Goal: Transaction & Acquisition: Book appointment/travel/reservation

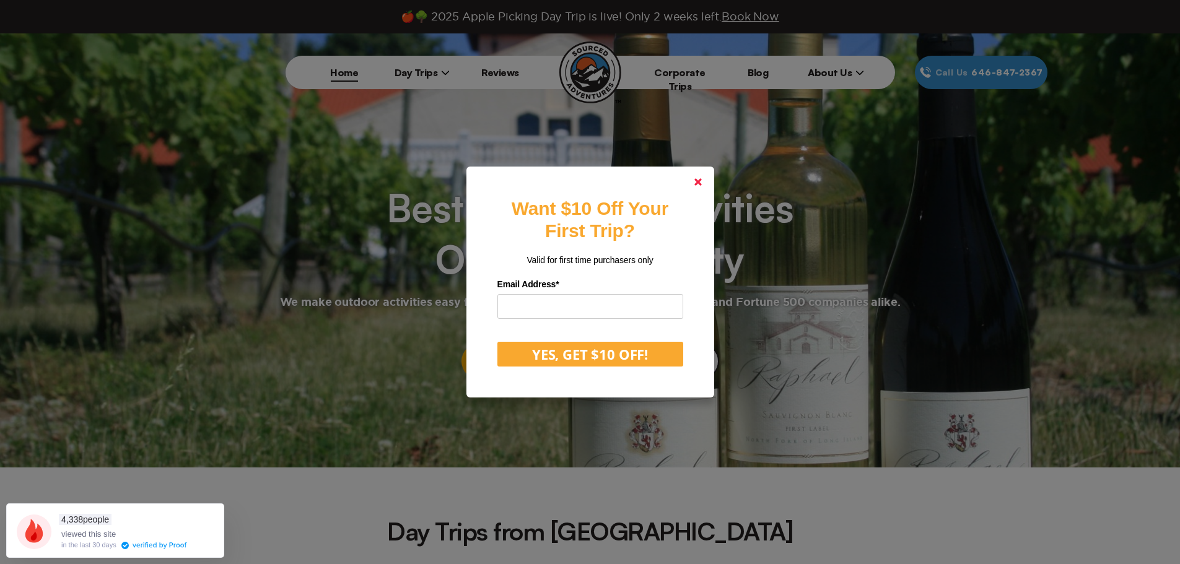
click at [702, 183] on polygon at bounding box center [698, 181] width 7 height 7
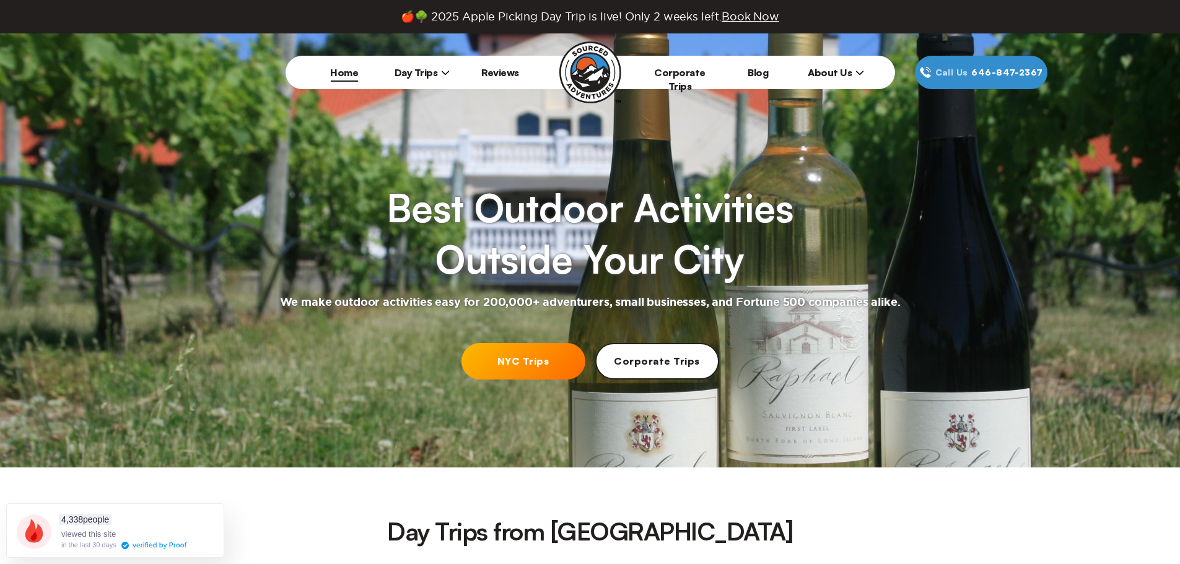
click at [421, 67] on span "Day Trips" at bounding box center [423, 72] width 56 height 12
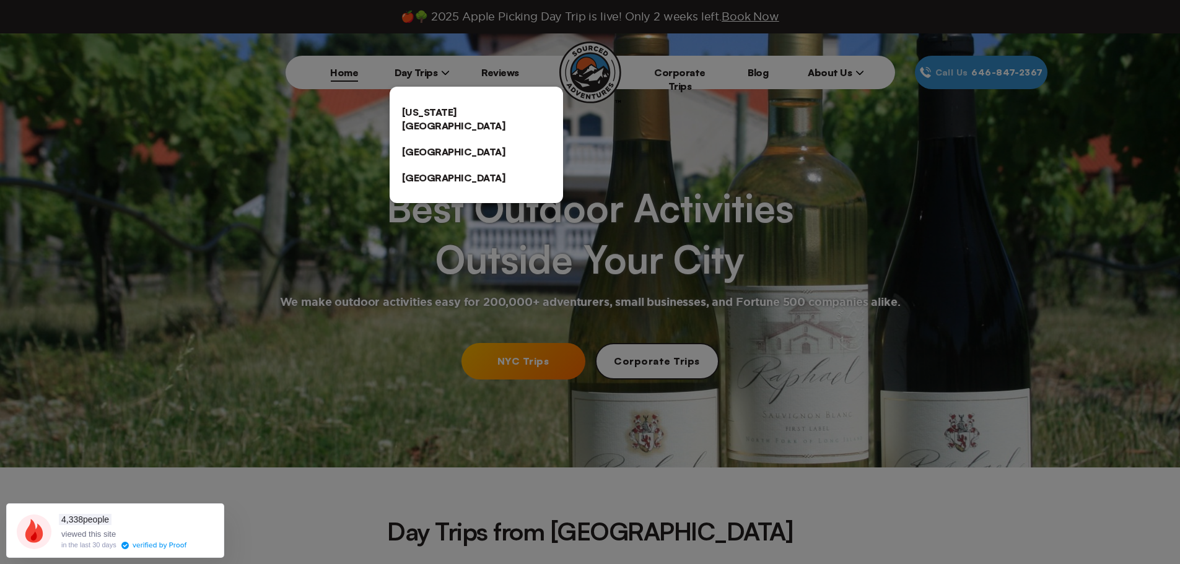
click at [418, 110] on link "[US_STATE][GEOGRAPHIC_DATA]" at bounding box center [476, 119] width 173 height 40
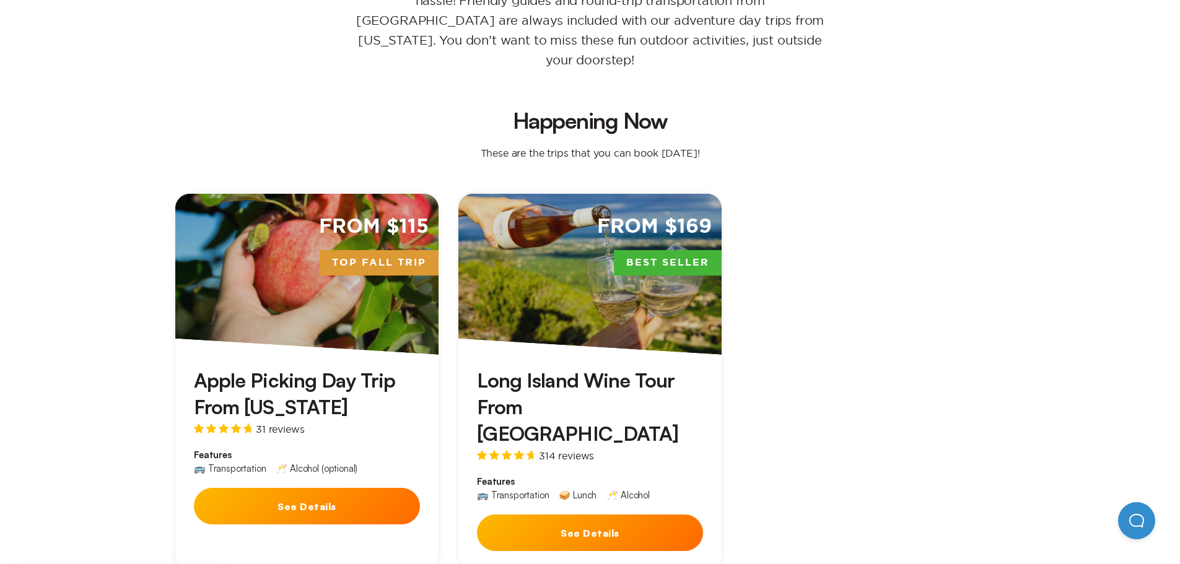
scroll to position [372, 0]
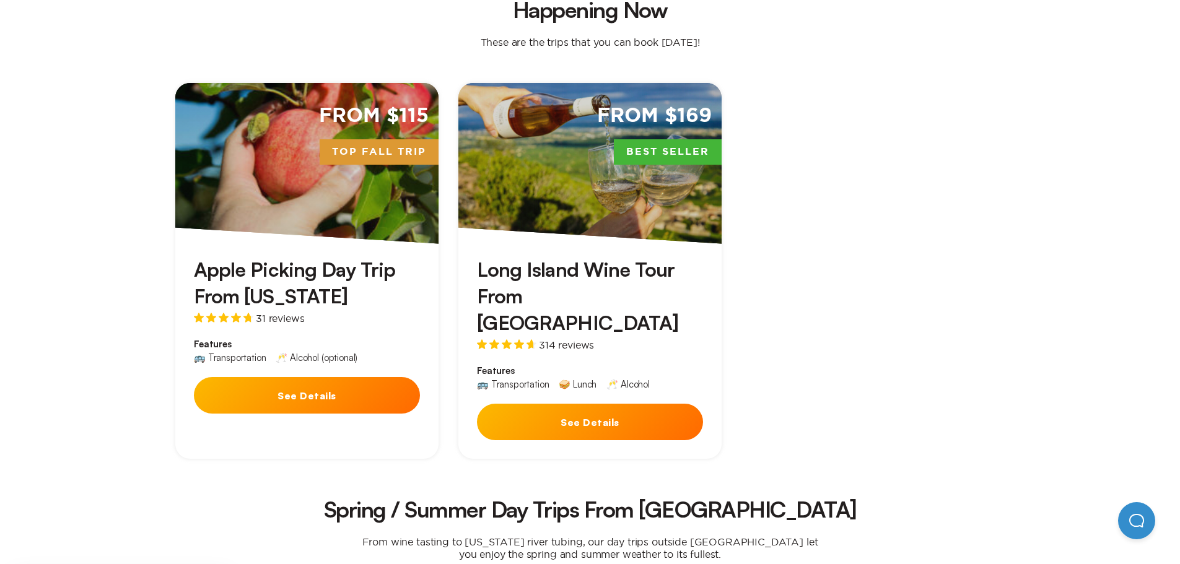
click at [597, 404] on button "See Details" at bounding box center [590, 422] width 226 height 37
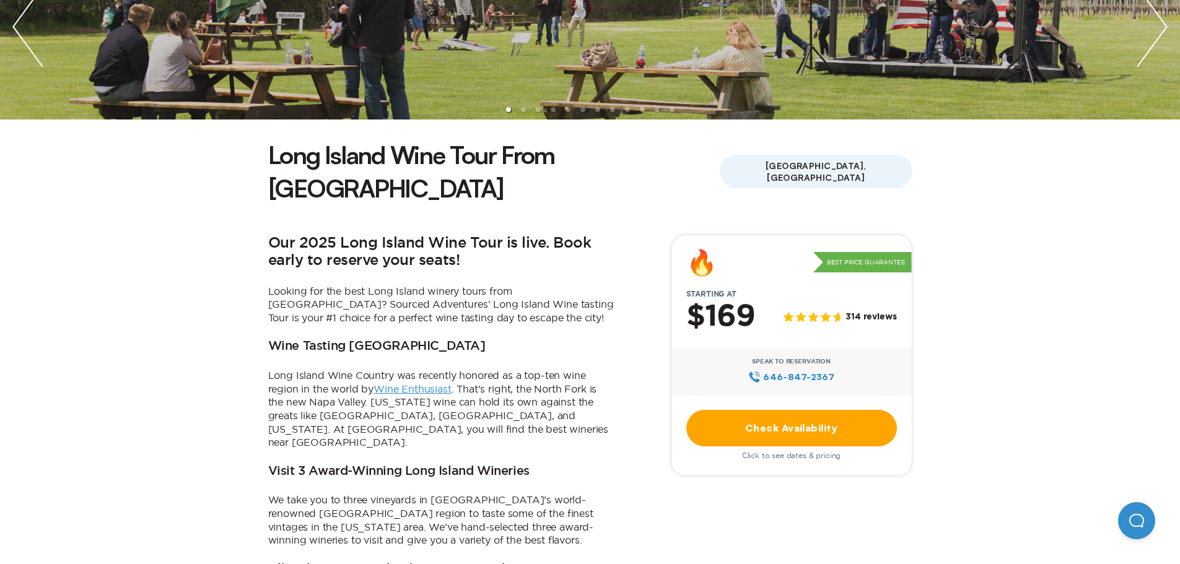
scroll to position [248, 0]
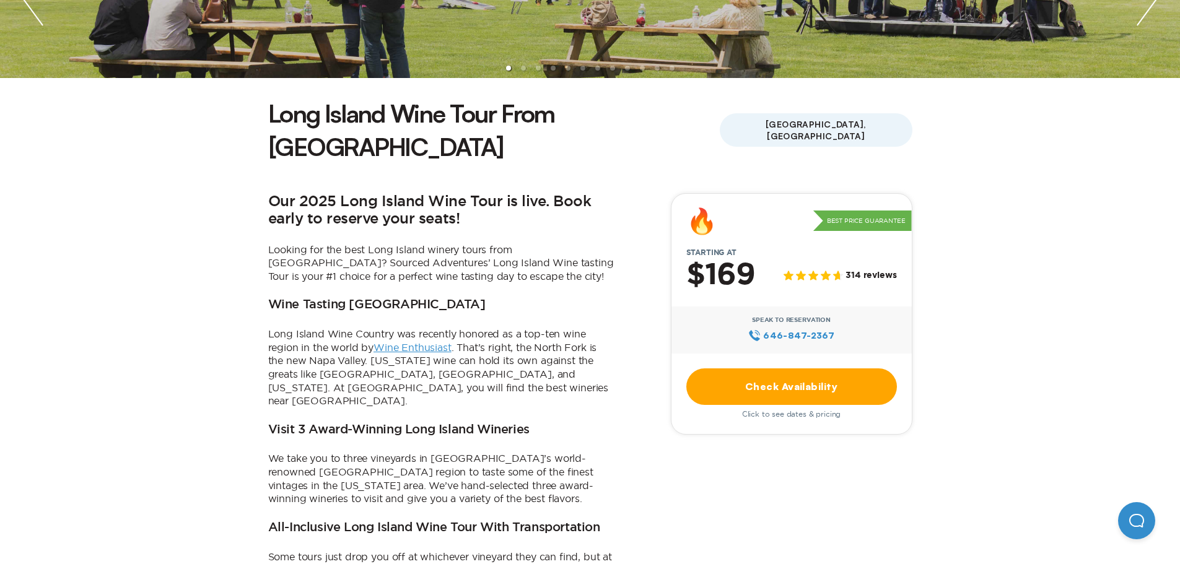
click at [799, 369] on link "Check Availability" at bounding box center [791, 387] width 211 height 37
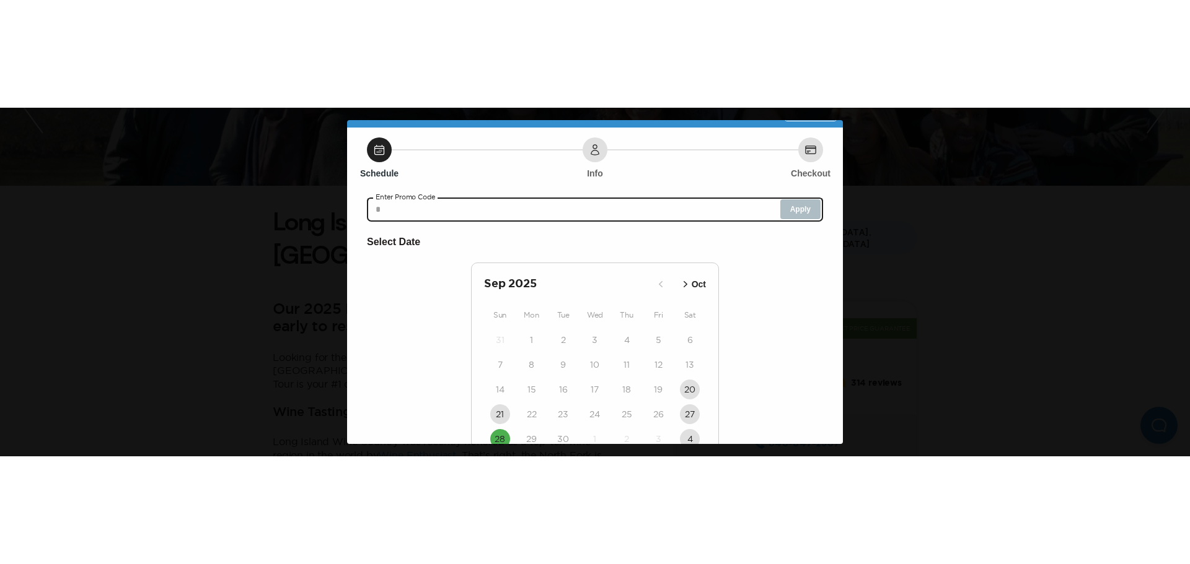
scroll to position [0, 0]
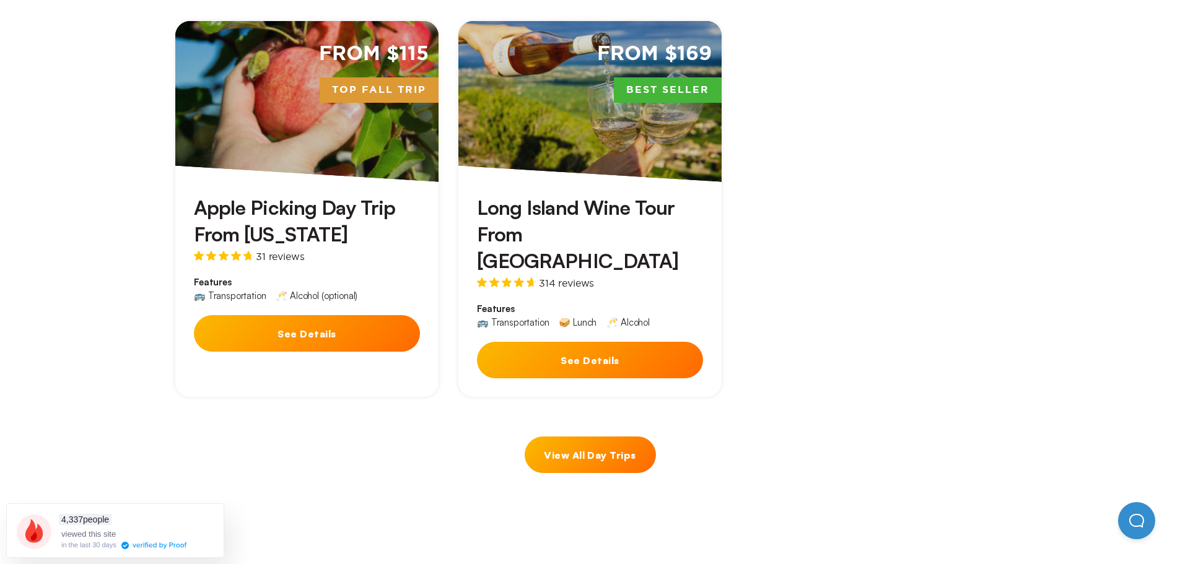
scroll to position [620, 0]
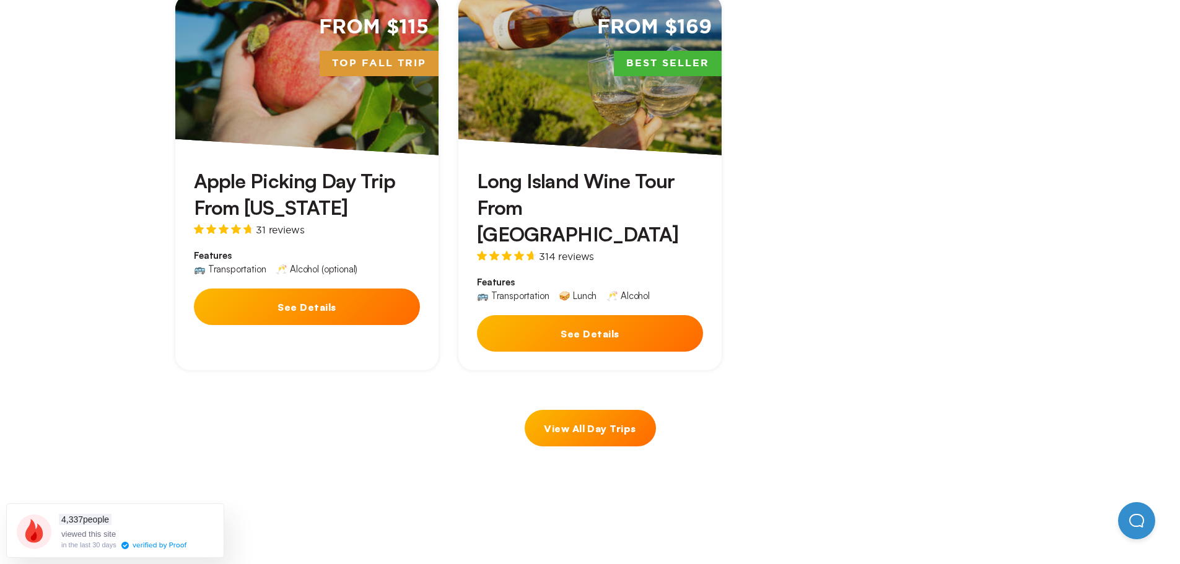
click at [600, 315] on button "See Details" at bounding box center [590, 333] width 226 height 37
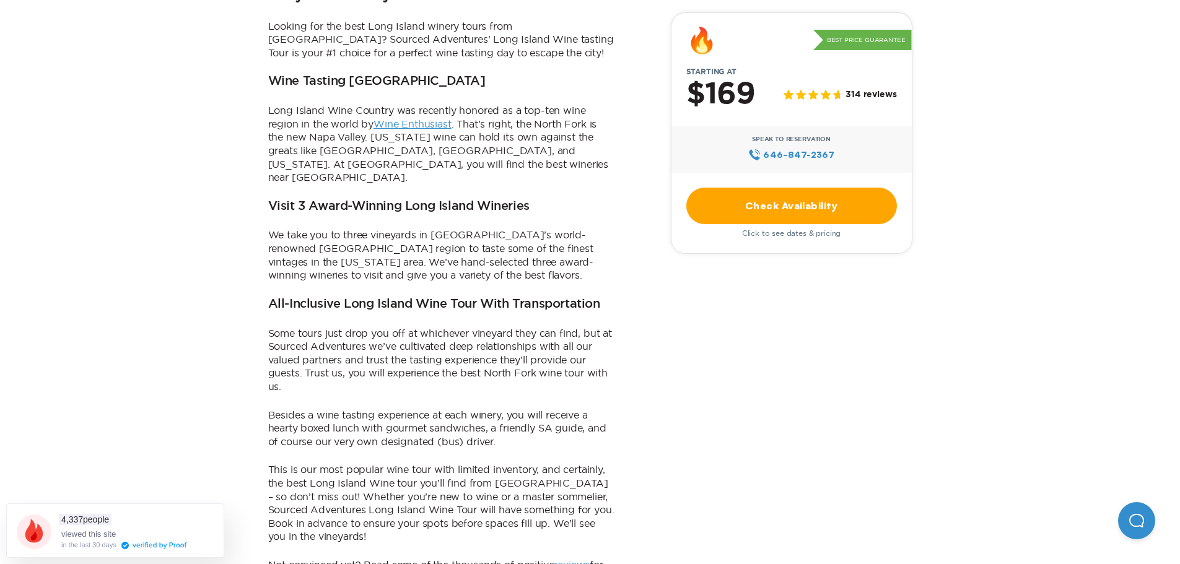
scroll to position [496, 0]
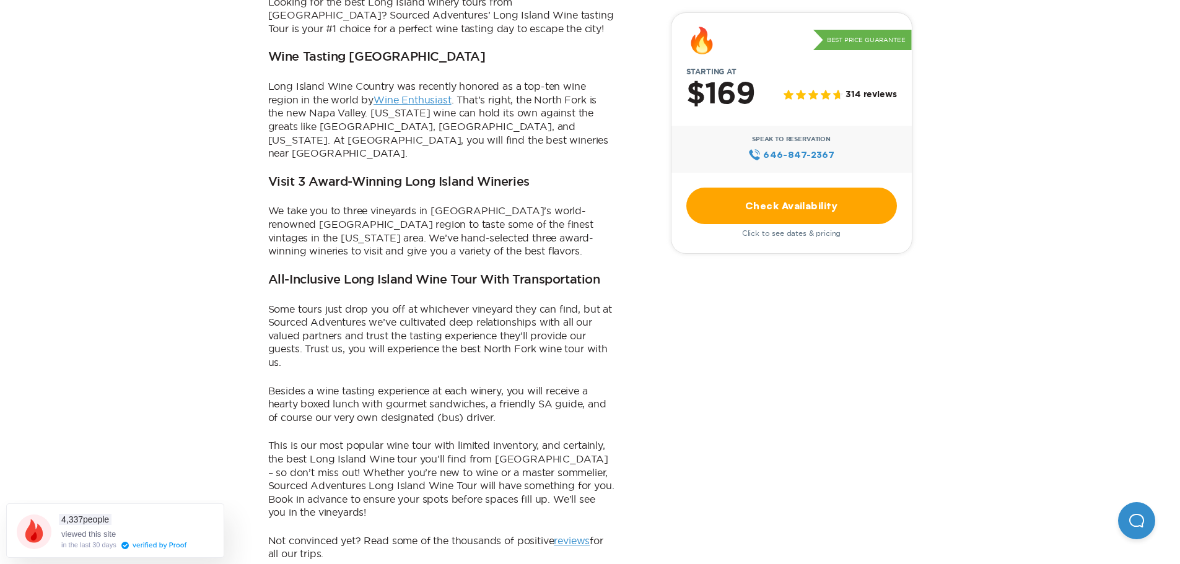
click at [809, 211] on link "Check Availability" at bounding box center [791, 206] width 211 height 37
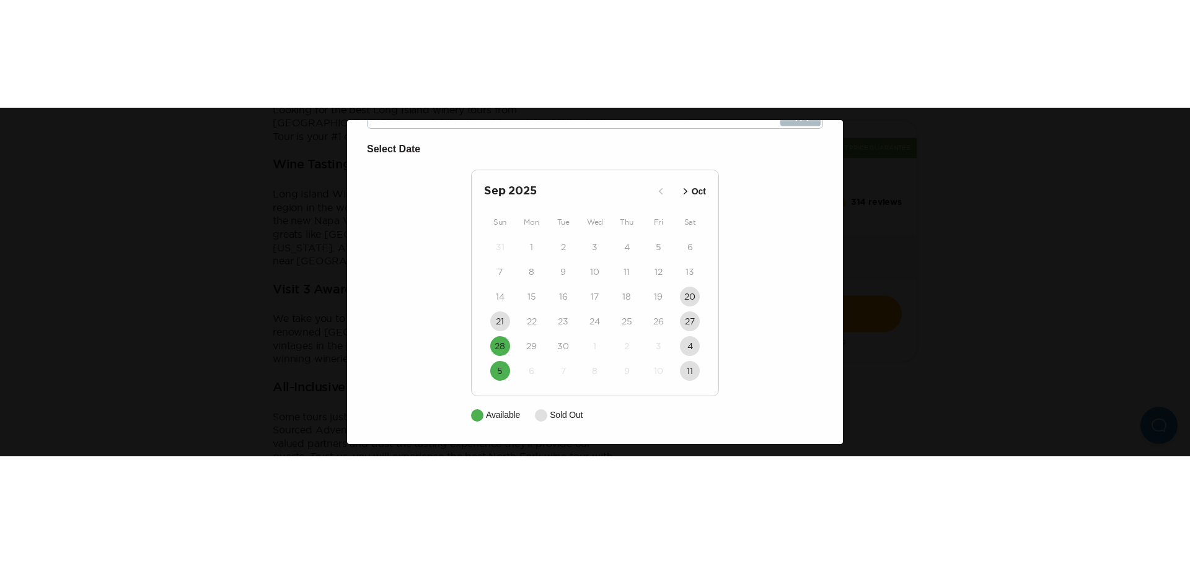
scroll to position [0, 0]
